Goal: Task Accomplishment & Management: Manage account settings

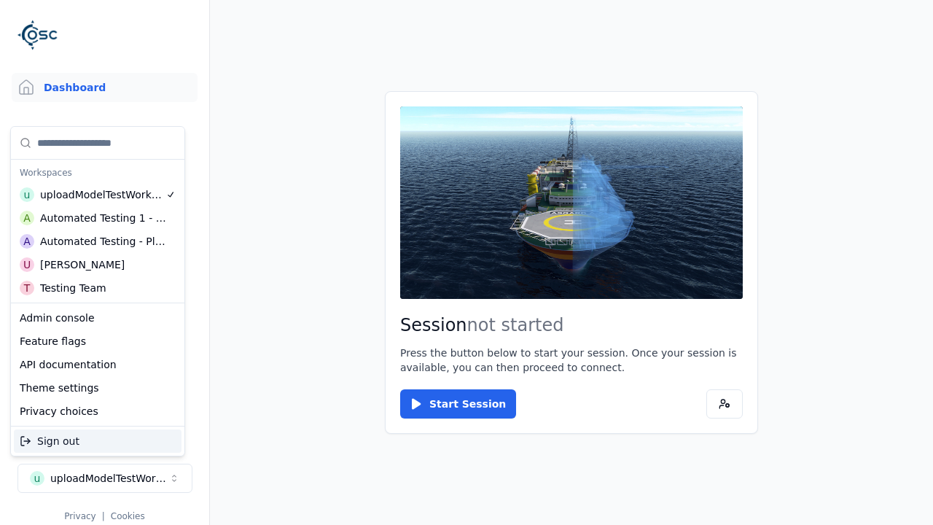
click at [98, 241] on div "Automated Testing - Playwright" at bounding box center [103, 241] width 126 height 15
click at [466, 262] on html "Support Dashboard Assets 3D Models Scenes Datasets Recordings Support Documenta…" at bounding box center [466, 262] width 933 height 525
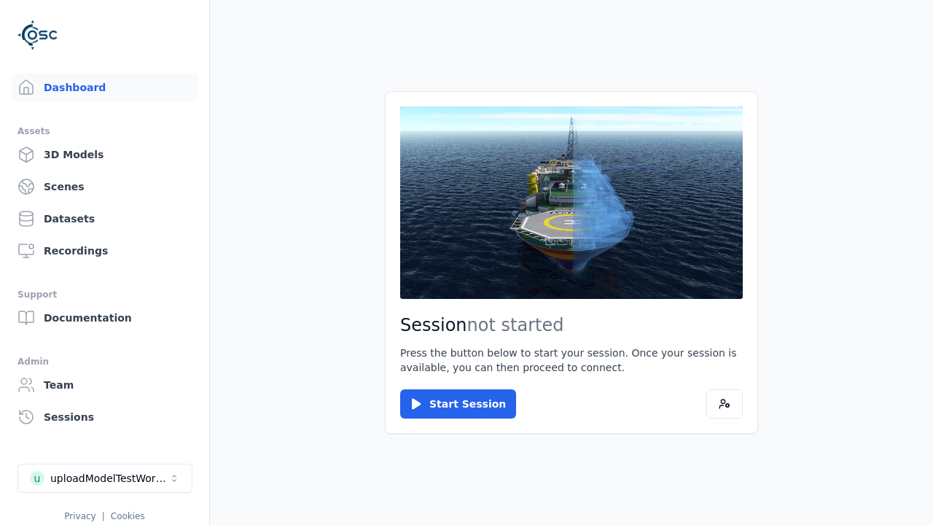
click at [104, 154] on link "3D Models" at bounding box center [105, 154] width 186 height 29
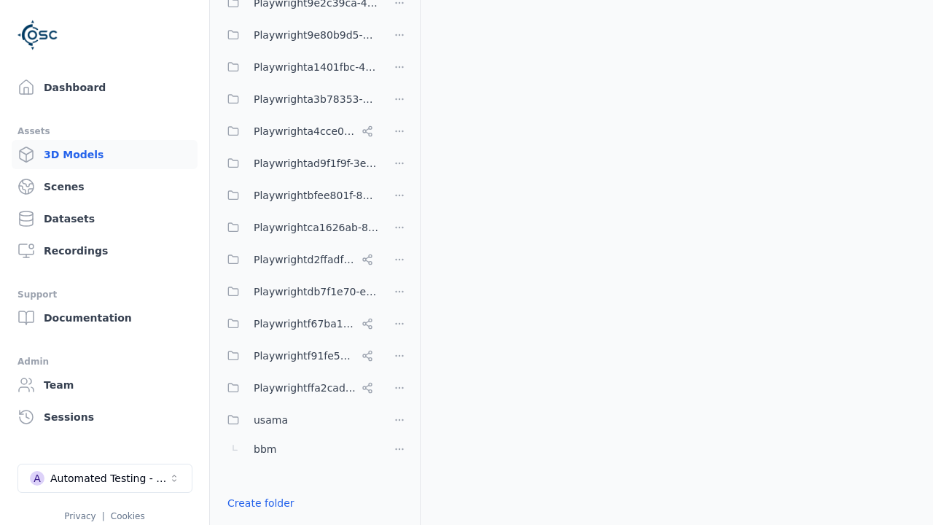
click at [260, 503] on link "Create folder" at bounding box center [260, 503] width 67 height 15
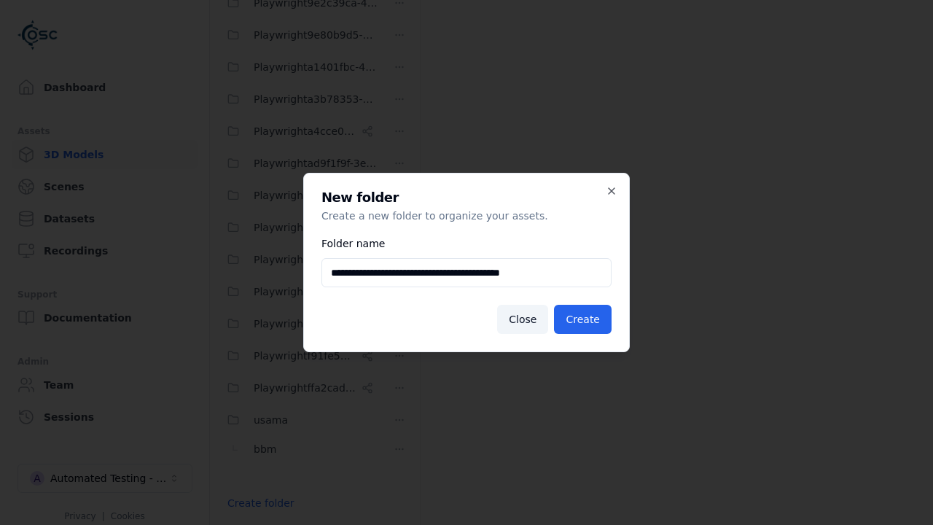
type input "**********"
click at [582, 319] on button "Create" at bounding box center [583, 319] width 58 height 29
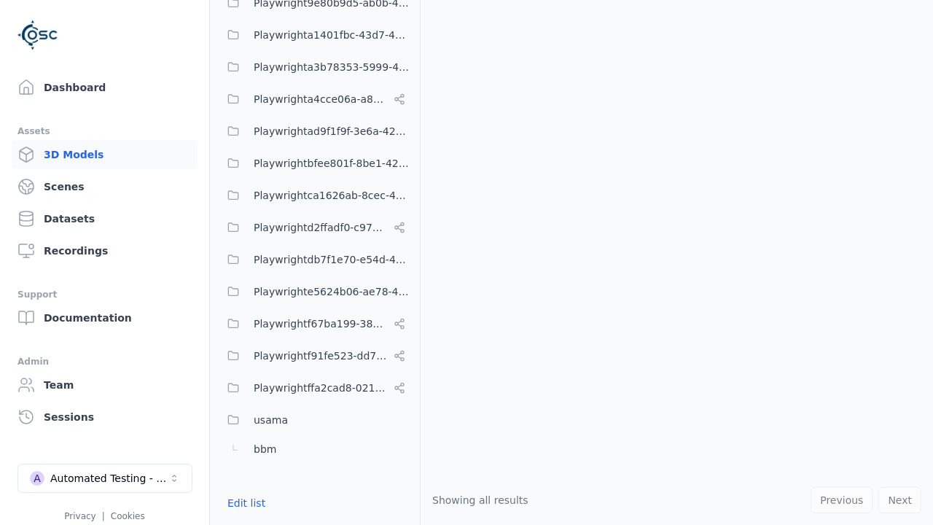
click at [246, 503] on button "Edit list" at bounding box center [246, 503] width 55 height 26
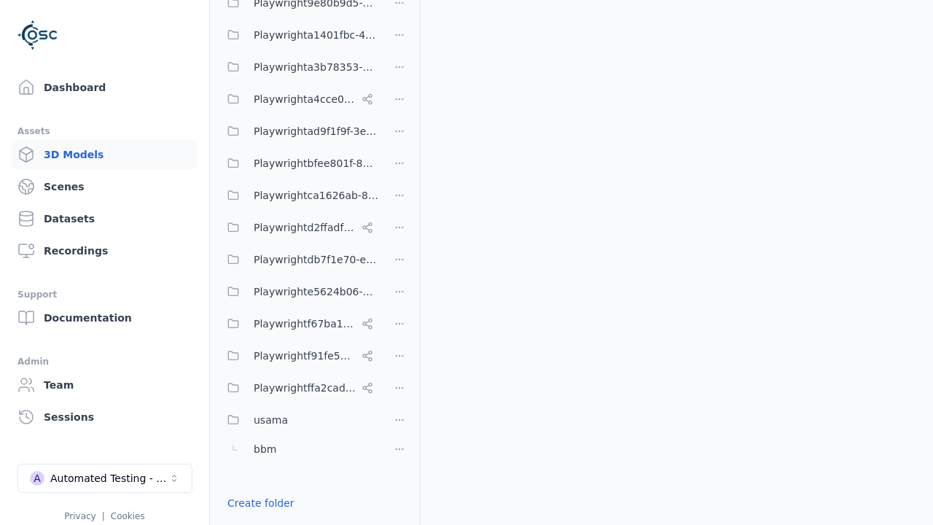
click at [399, 292] on html "Support Dashboard Assets 3D Models Scenes Datasets Recordings Support Documenta…" at bounding box center [466, 262] width 933 height 525
click at [399, 368] on div "Rename" at bounding box center [400, 367] width 98 height 23
